Goal: Book appointment/travel/reservation

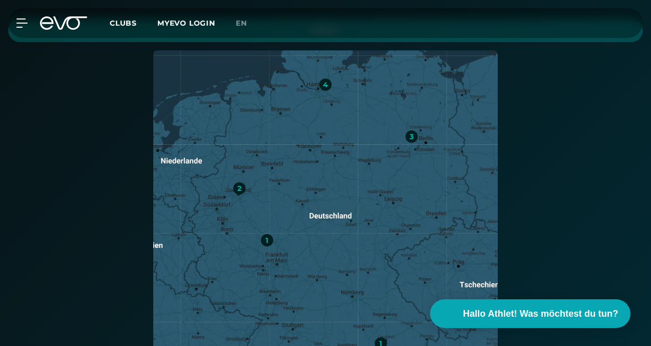
click at [324, 81] on div "4" at bounding box center [325, 84] width 5 height 7
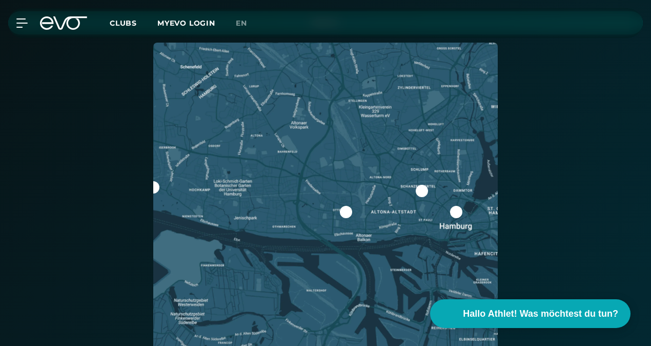
click at [156, 185] on div at bounding box center [153, 187] width 12 height 12
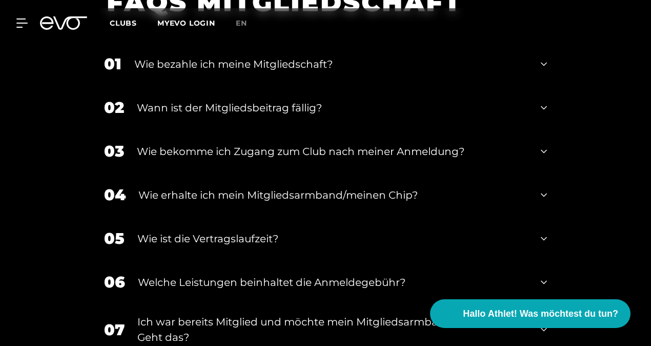
scroll to position [1526, 0]
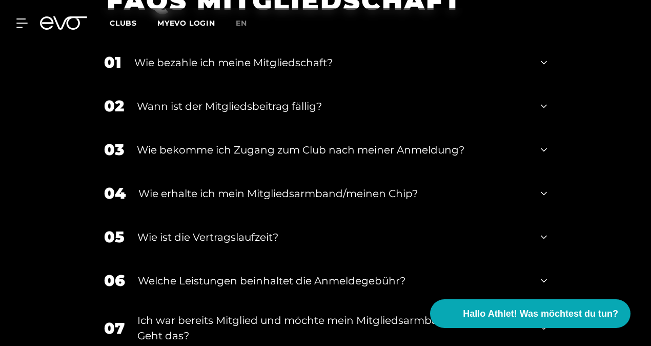
click at [543, 192] on icon at bounding box center [544, 193] width 6 height 12
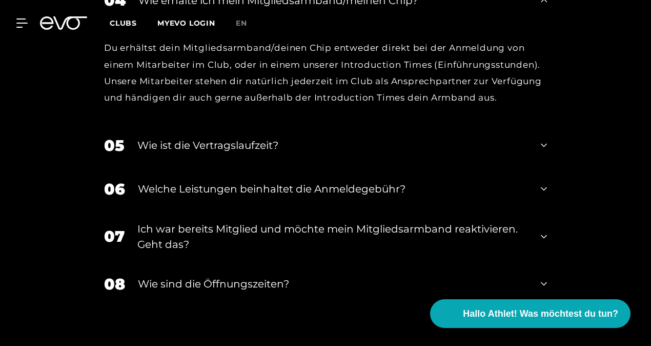
scroll to position [1721, 0]
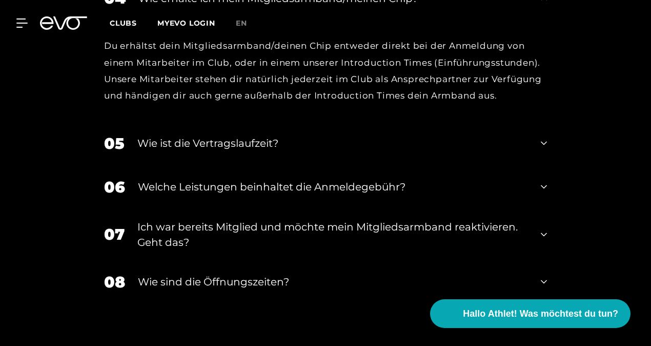
click at [545, 190] on icon at bounding box center [544, 186] width 6 height 12
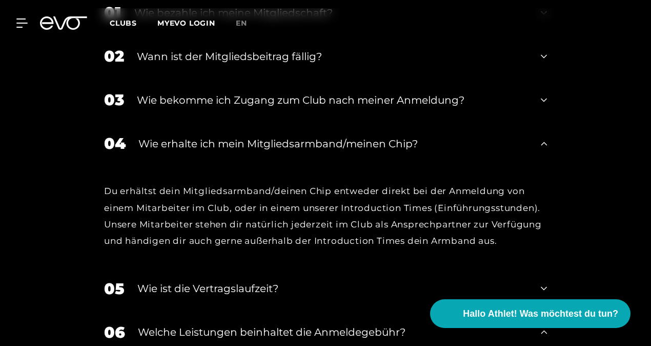
scroll to position [1560, 0]
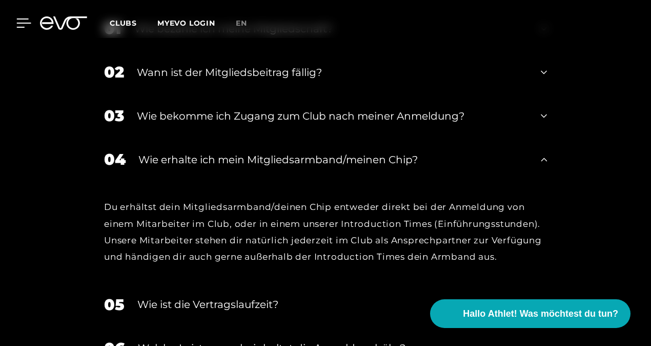
click at [21, 24] on icon at bounding box center [23, 22] width 15 height 9
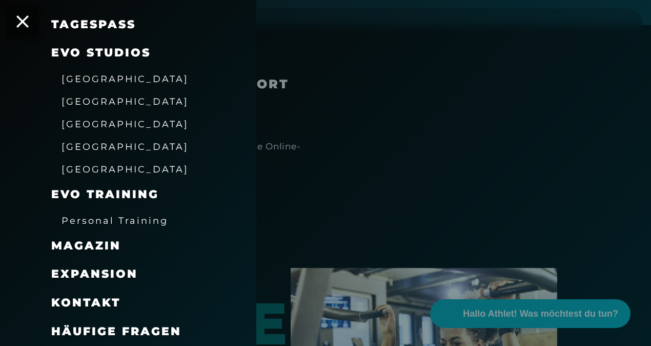
scroll to position [888, 0]
click at [351, 173] on div at bounding box center [325, 173] width 651 height 346
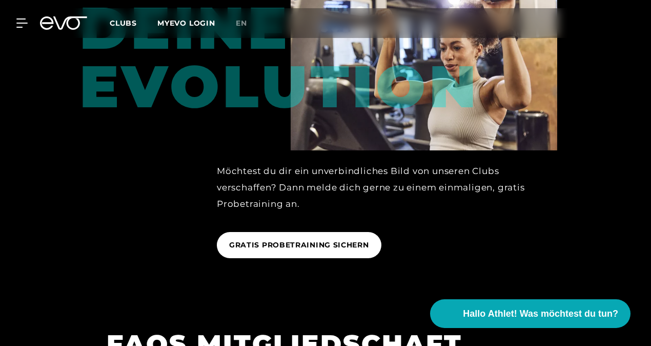
scroll to position [1184, 0]
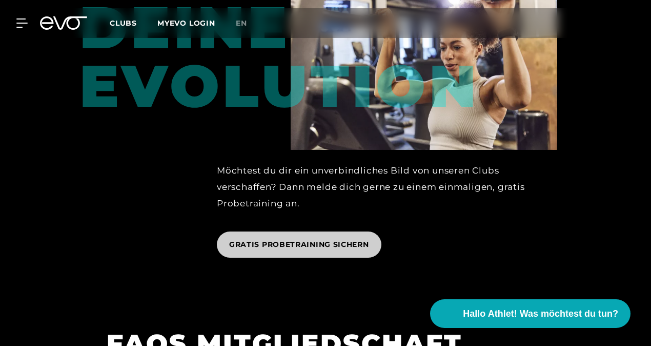
click at [292, 242] on span "GRATIS PROBETRAINING SICHERN" at bounding box center [299, 244] width 140 height 11
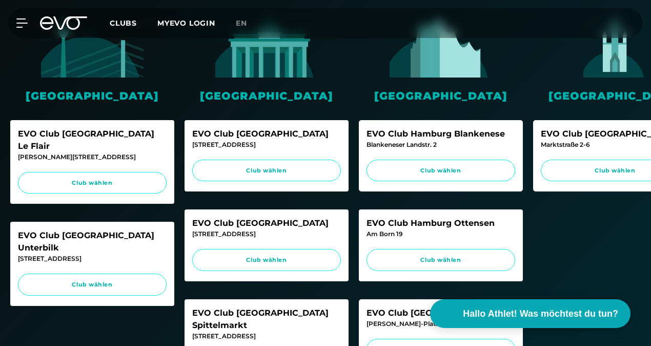
scroll to position [252, 0]
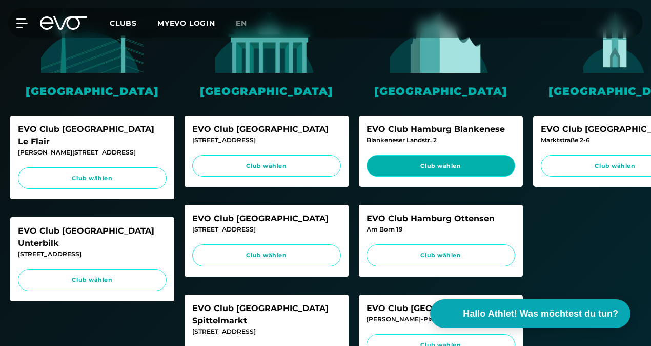
click at [447, 162] on span "Club wählen" at bounding box center [440, 166] width 129 height 9
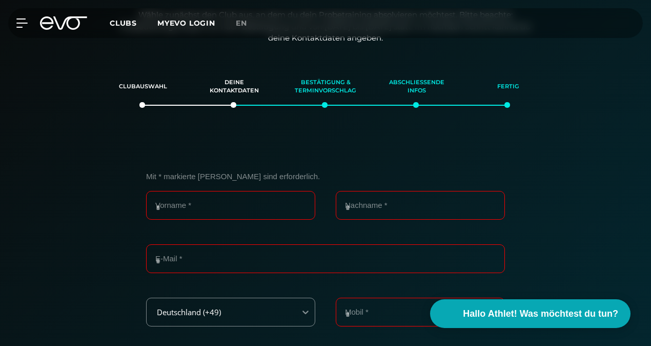
scroll to position [0, 0]
